Goal: Transaction & Acquisition: Purchase product/service

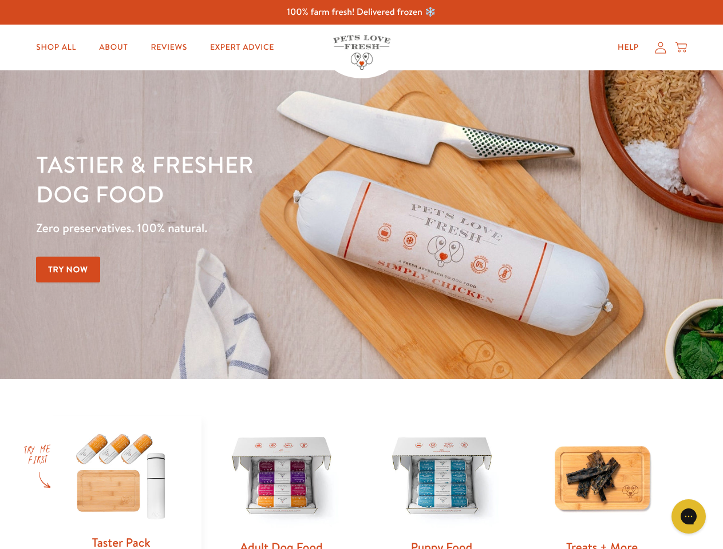
click at [361, 275] on div "Tastier & fresher dog food Zero preservatives. 100% natural. Try Now" at bounding box center [253, 224] width 434 height 151
click at [689, 517] on icon "Gorgias live chat" at bounding box center [688, 516] width 11 height 11
